Goal: Check status: Check status

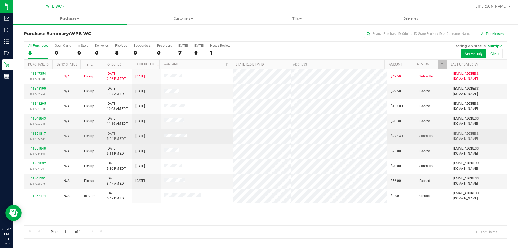
click at [41, 134] on link "11851817" at bounding box center [38, 134] width 15 height 4
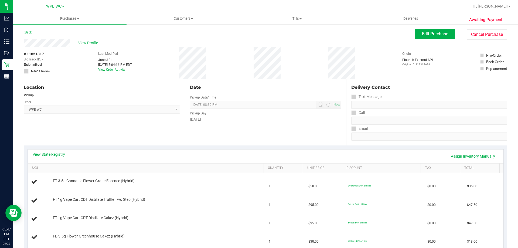
click at [58, 155] on link "View State Registry" at bounding box center [49, 154] width 32 height 5
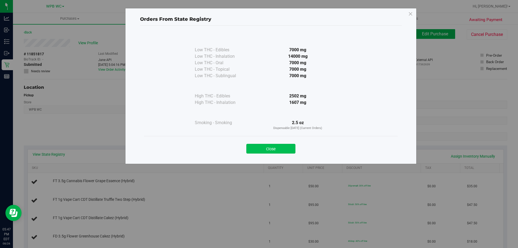
click at [280, 148] on button "Close" at bounding box center [270, 149] width 49 height 10
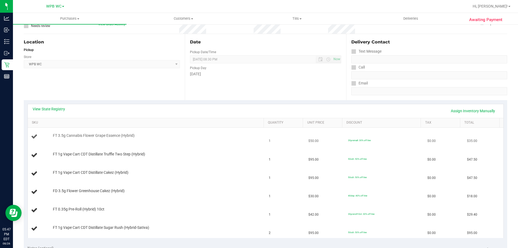
scroll to position [81, 0]
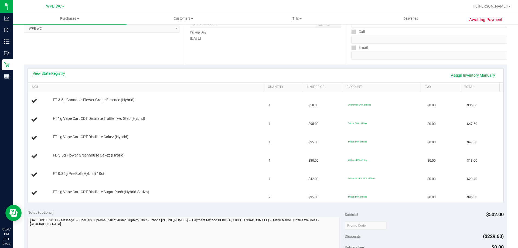
click at [60, 74] on link "View State Registry" at bounding box center [49, 73] width 32 height 5
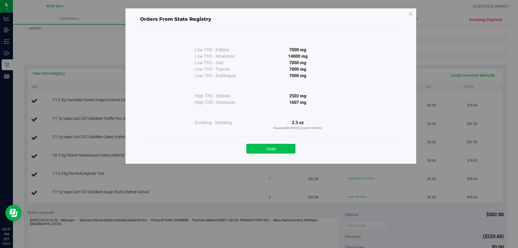
click at [292, 146] on button "Close" at bounding box center [270, 149] width 49 height 10
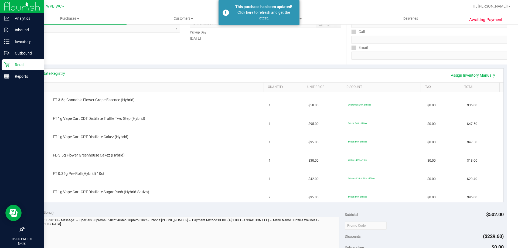
click at [16, 63] on p "Retail" at bounding box center [25, 65] width 32 height 6
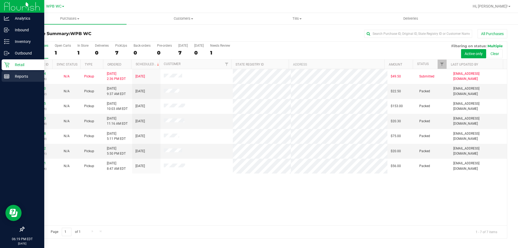
click at [12, 74] on p "Reports" at bounding box center [25, 76] width 32 height 6
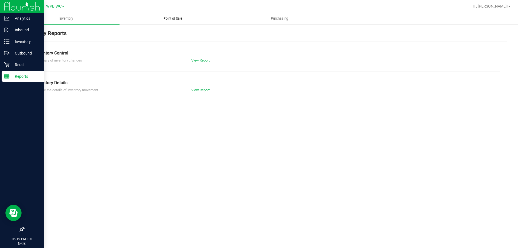
click at [165, 21] on span "Point of Sale" at bounding box center [172, 18] width 33 height 5
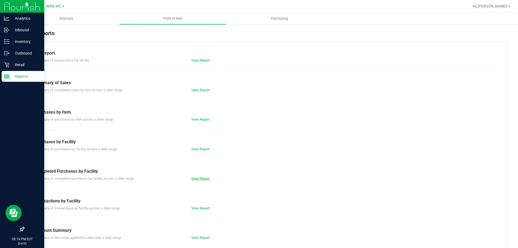
click at [198, 177] on link "View Report" at bounding box center [200, 178] width 18 height 4
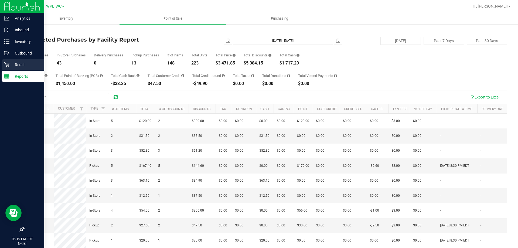
click at [14, 64] on p "Retail" at bounding box center [25, 65] width 32 height 6
